Goal: Share content

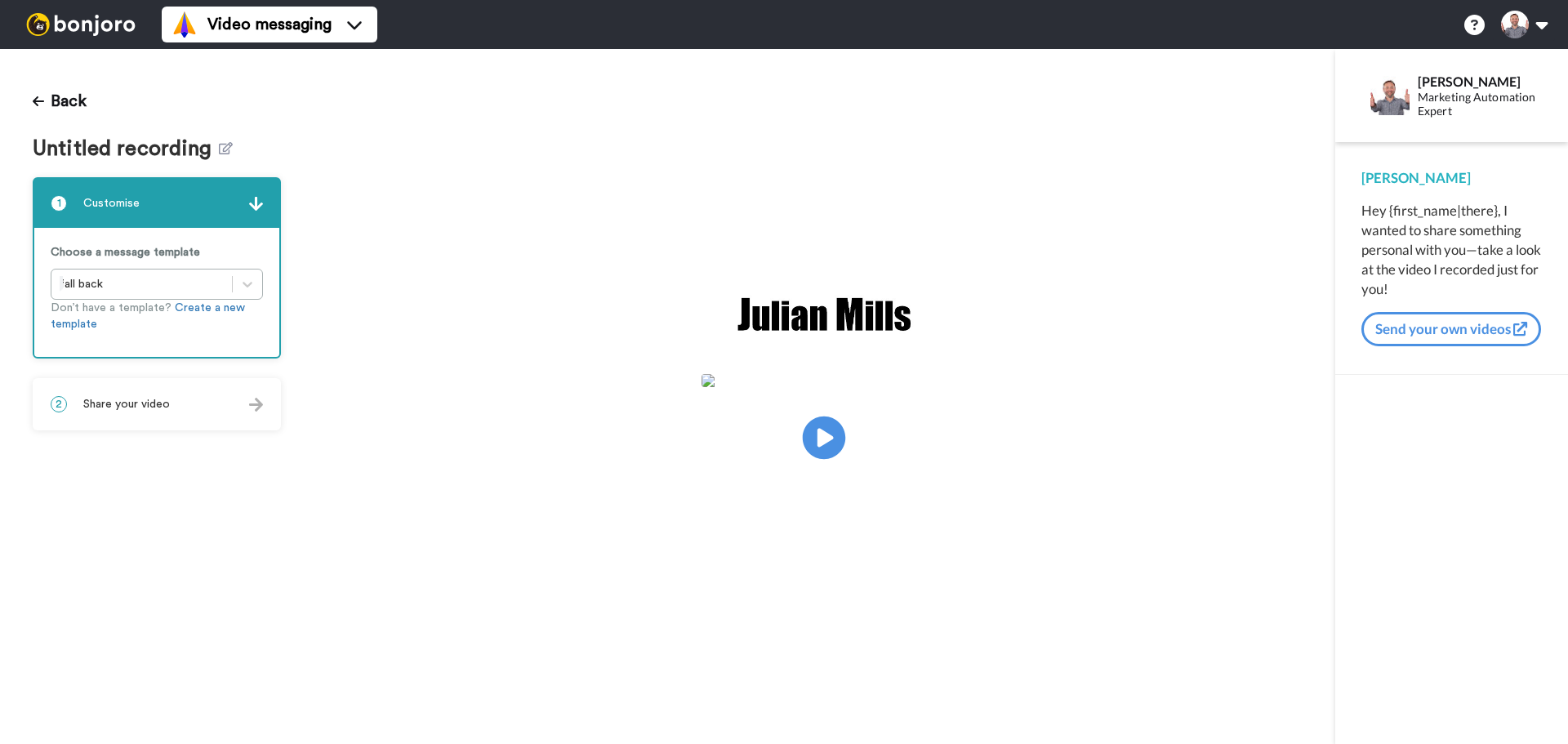
click at [811, 428] on icon at bounding box center [824, 438] width 43 height 43
click at [846, 459] on video at bounding box center [824, 435] width 245 height 122
click at [202, 396] on div "2 Share your video" at bounding box center [157, 403] width 245 height 49
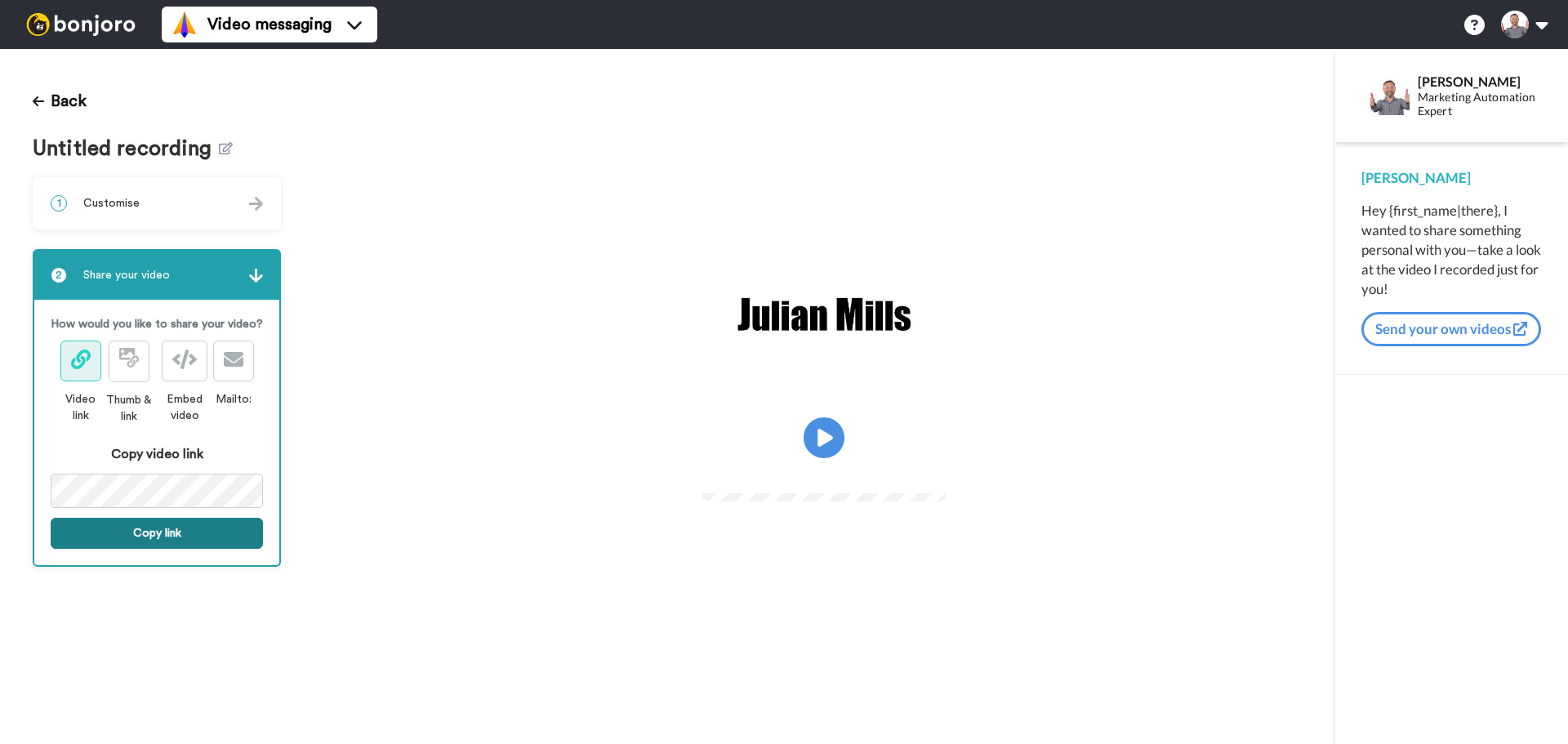
click at [188, 525] on button "Copy link" at bounding box center [157, 533] width 212 height 31
